Goal: Task Accomplishment & Management: Manage account settings

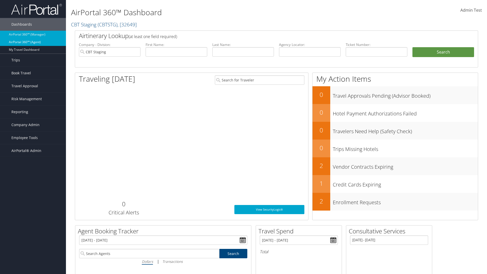
click at [33, 42] on link "AirPortal 360™ (Agent)" at bounding box center [33, 42] width 66 height 8
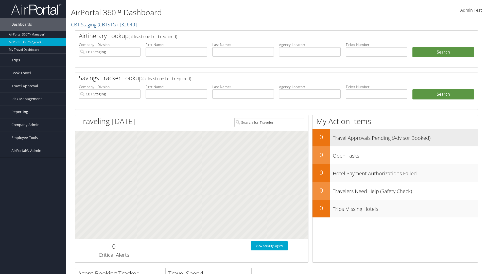
click at [395, 137] on h3 "Travel Approvals Pending (Advisor Booked)" at bounding box center [405, 137] width 145 height 10
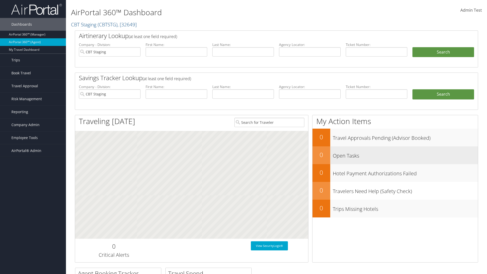
click at [395, 155] on h3 "Open Tasks" at bounding box center [405, 155] width 145 height 10
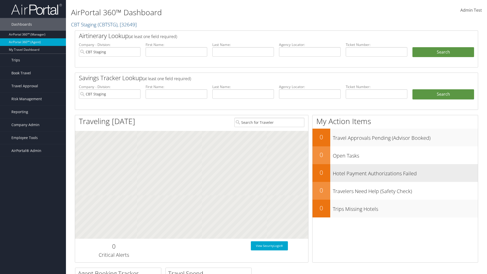
click at [395, 173] on h3 "Hotel Payment Authorizations Failed" at bounding box center [405, 172] width 145 height 10
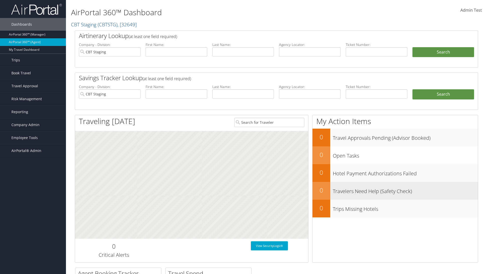
click at [395, 190] on h3 "Travelers Need Help (Safety Check)" at bounding box center [405, 190] width 145 height 10
